Goal: Use online tool/utility: Utilize a website feature to perform a specific function

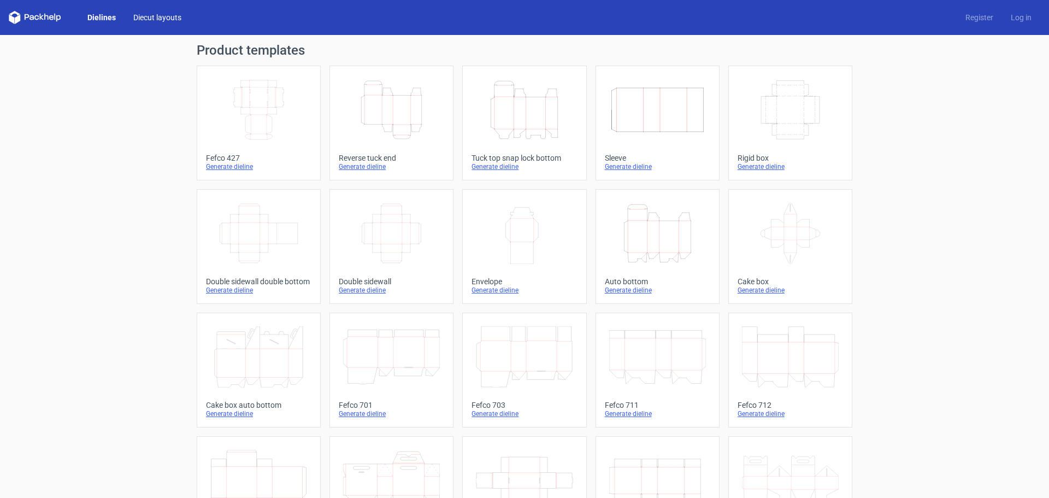
click at [154, 18] on link "Diecut layouts" at bounding box center [158, 17] width 66 height 11
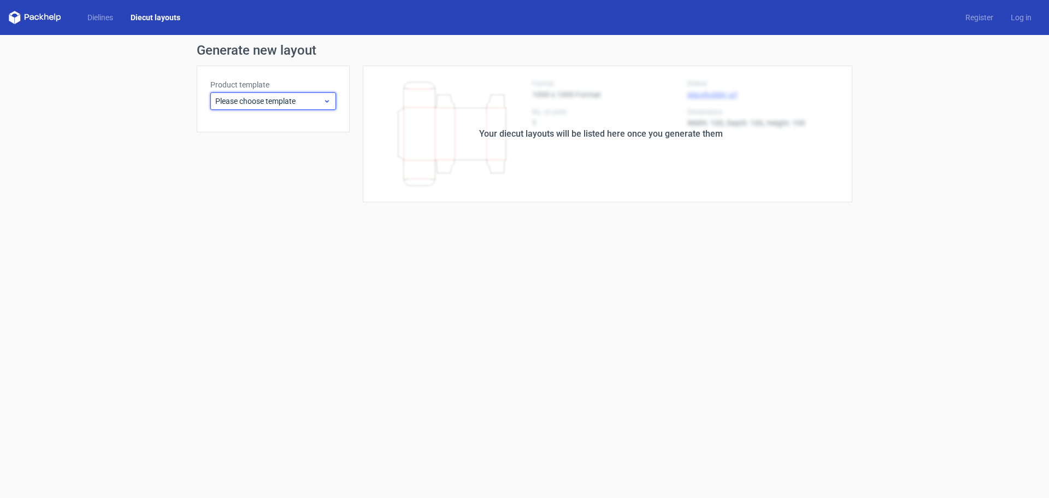
click at [324, 103] on icon at bounding box center [327, 101] width 8 height 9
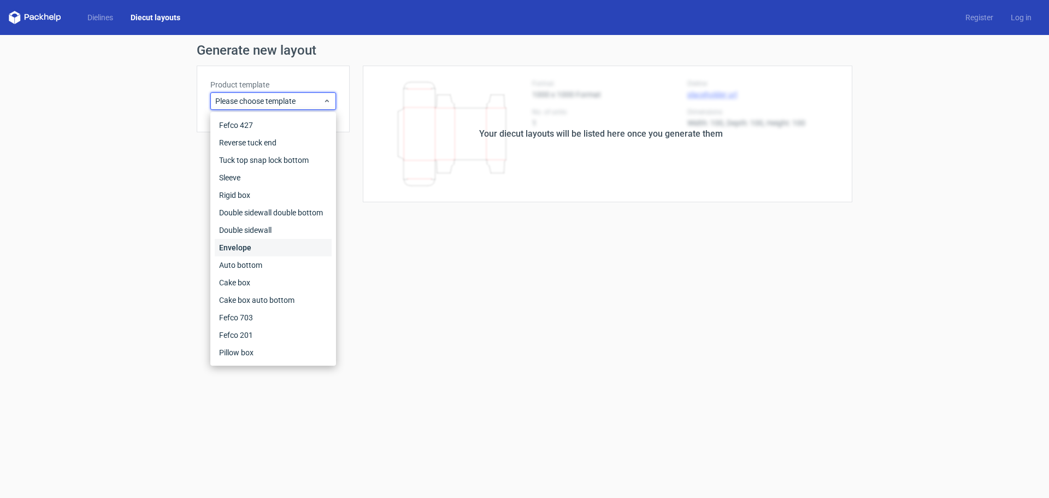
click at [253, 248] on div "Envelope" at bounding box center [273, 247] width 117 height 17
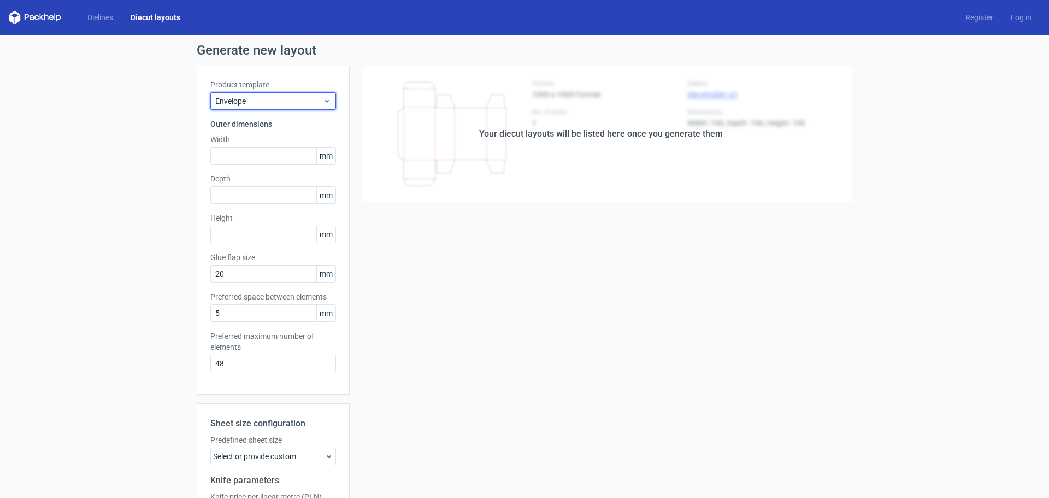
click at [314, 98] on span "Envelope" at bounding box center [269, 101] width 108 height 11
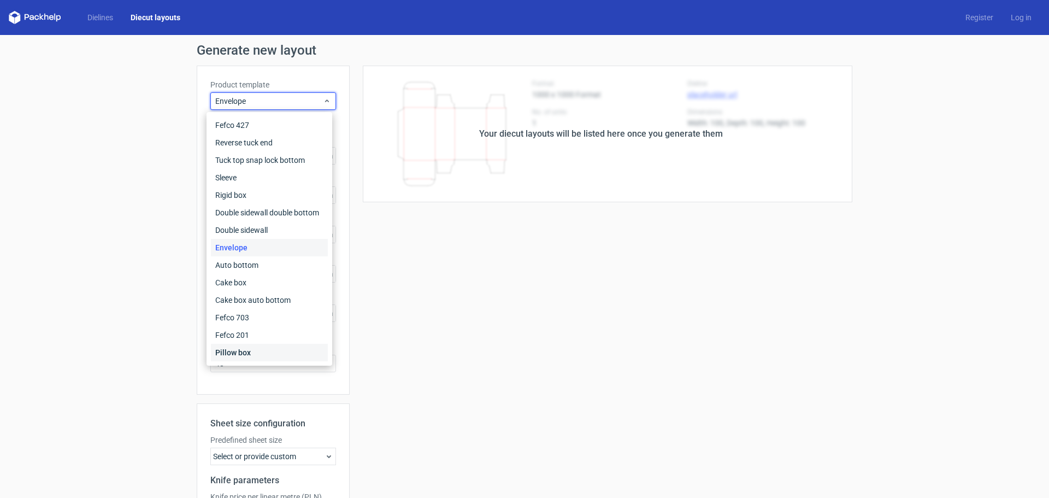
click at [237, 351] on div "Pillow box" at bounding box center [269, 352] width 117 height 17
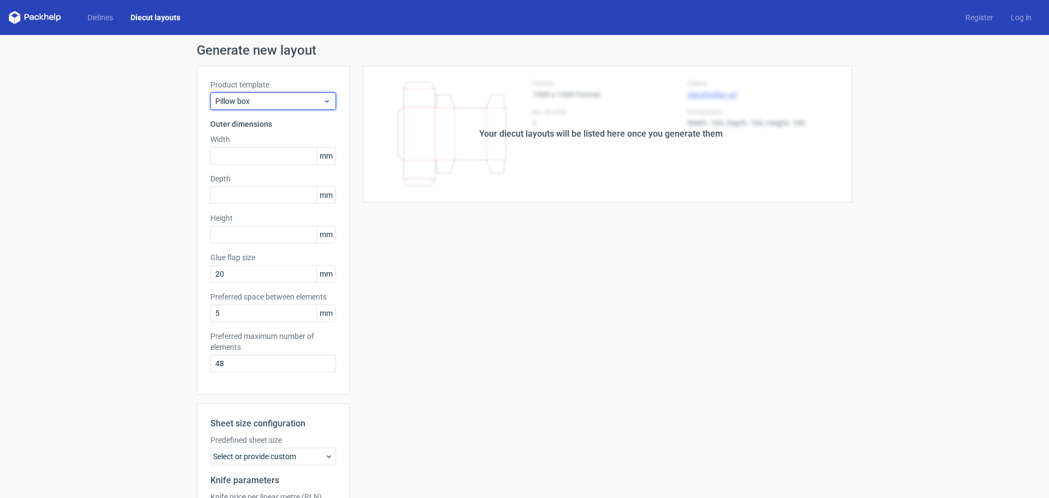
click at [326, 103] on icon at bounding box center [327, 101] width 8 height 9
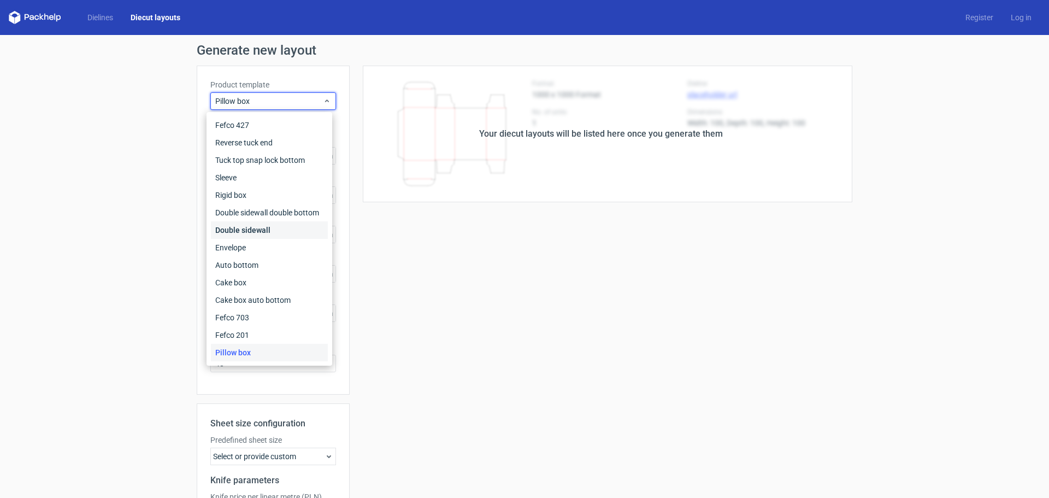
click at [240, 228] on div "Double sidewall" at bounding box center [269, 229] width 117 height 17
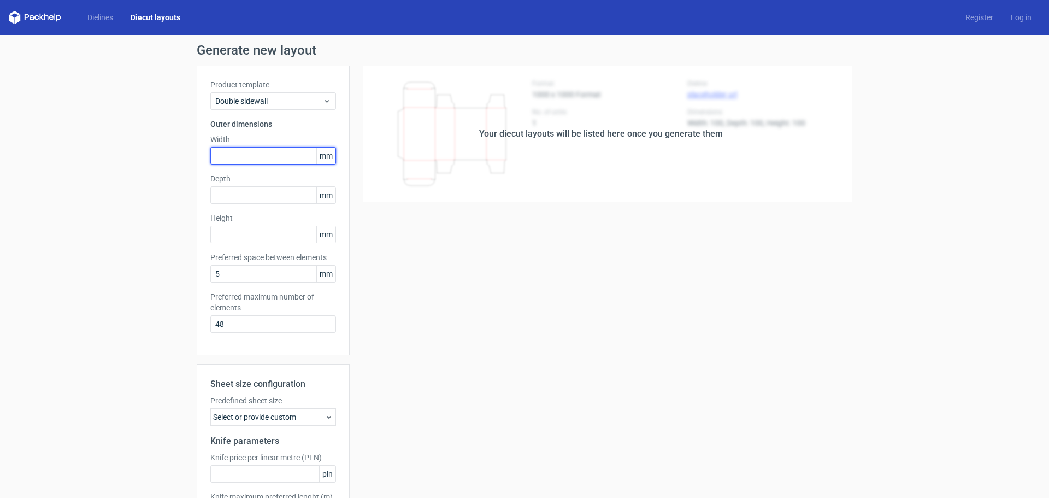
click at [236, 156] on input "text" at bounding box center [273, 155] width 126 height 17
type input "25"
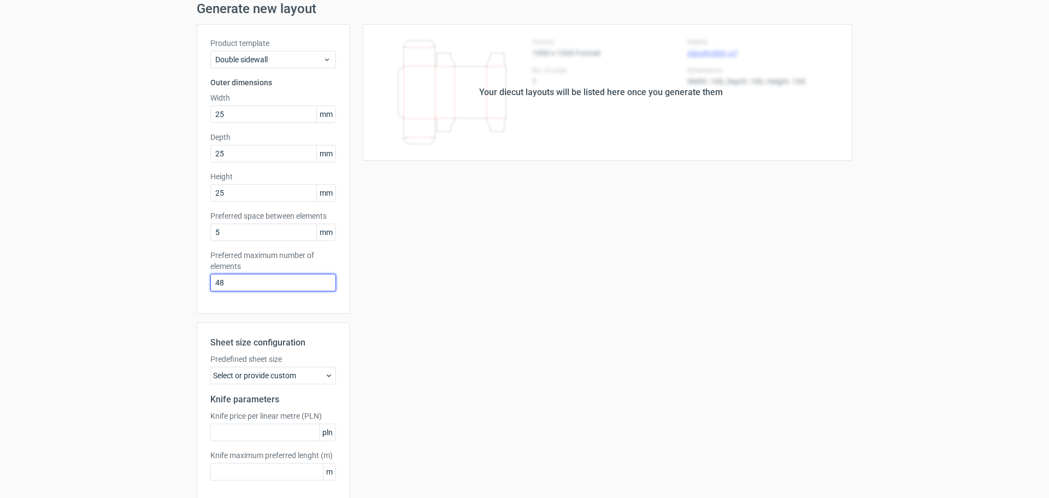
scroll to position [91, 0]
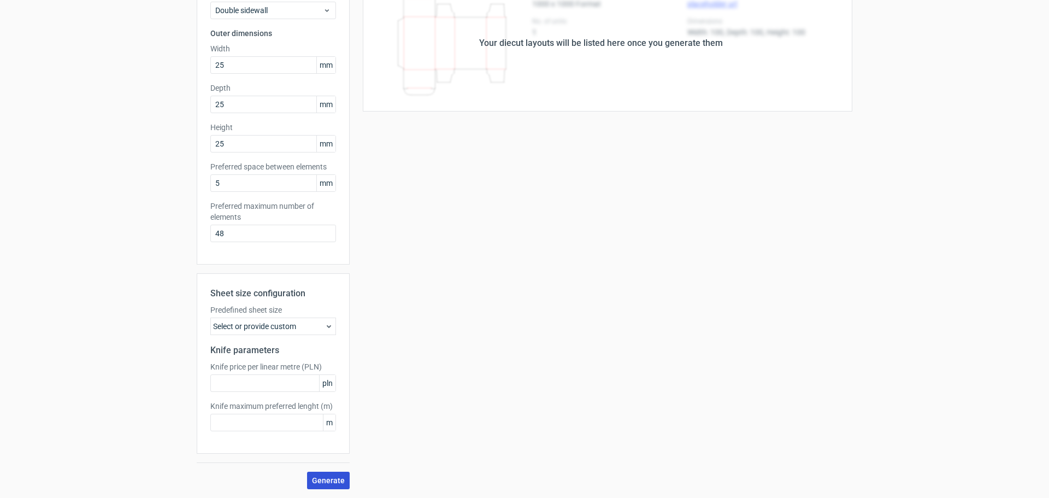
click at [320, 481] on span "Generate" at bounding box center [328, 480] width 33 height 8
